Goal: Task Accomplishment & Management: Manage account settings

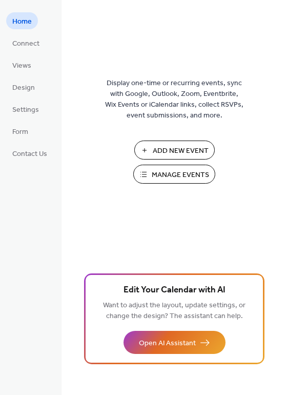
click at [158, 177] on span "Manage Events" at bounding box center [180, 175] width 57 height 11
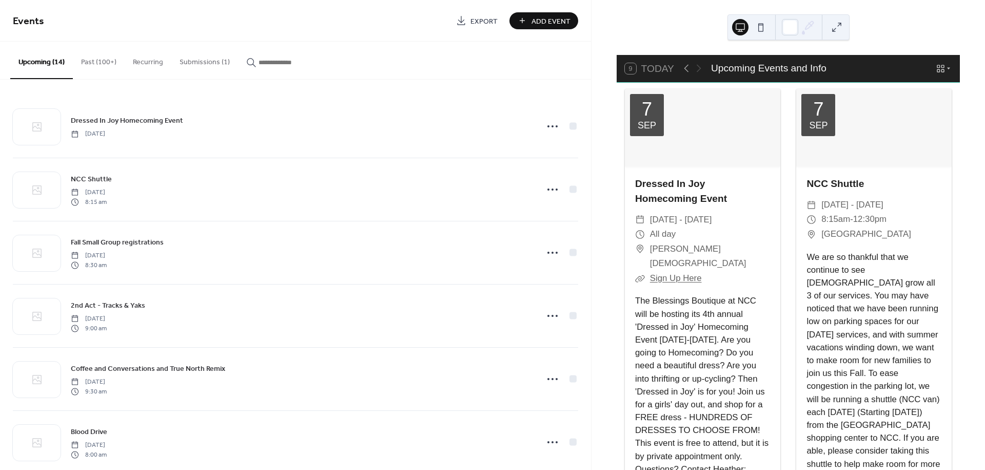
click at [210, 65] on button "Submissions (1)" at bounding box center [204, 60] width 67 height 36
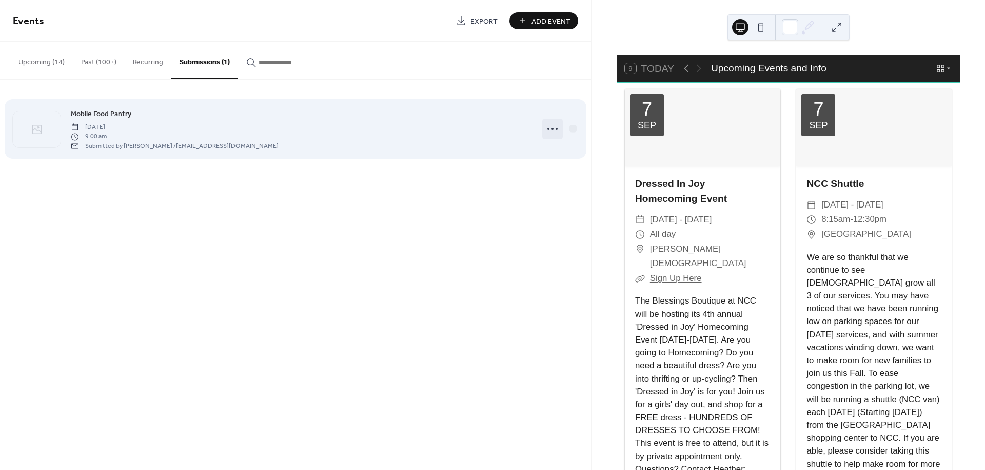
click at [560, 128] on icon at bounding box center [552, 129] width 16 height 16
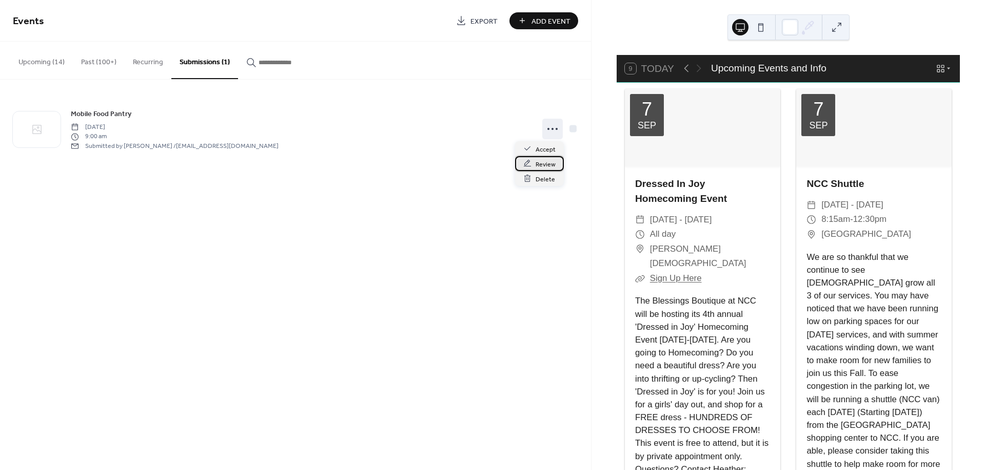
click at [543, 163] on span "Review" at bounding box center [546, 164] width 20 height 11
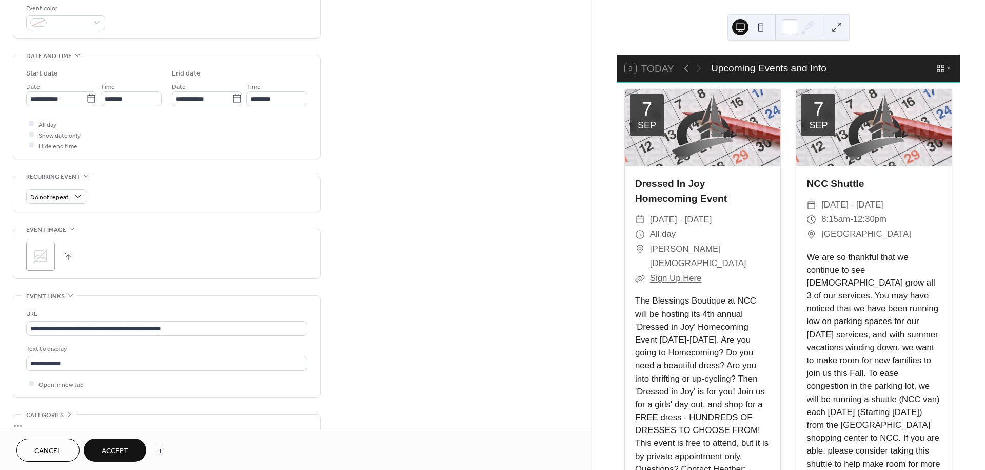
scroll to position [342, 0]
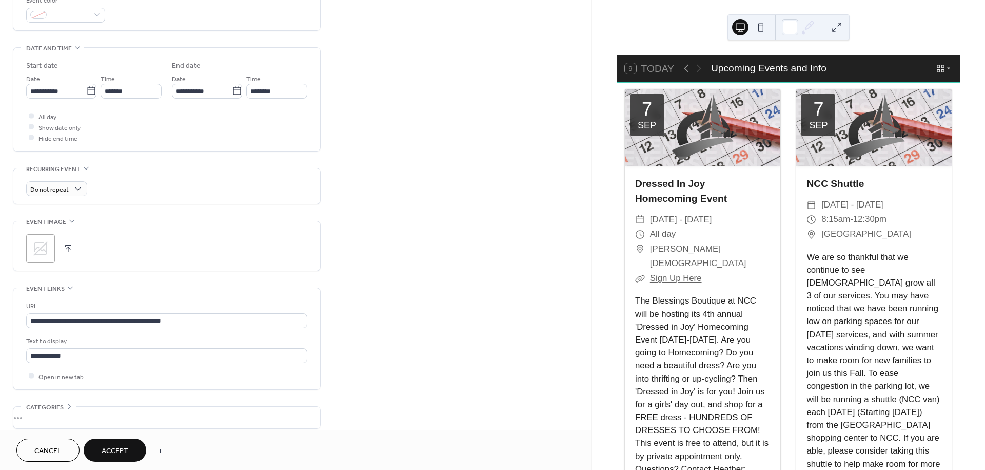
click at [114, 450] on span "Accept" at bounding box center [115, 450] width 27 height 11
